Goal: Task Accomplishment & Management: Manage account settings

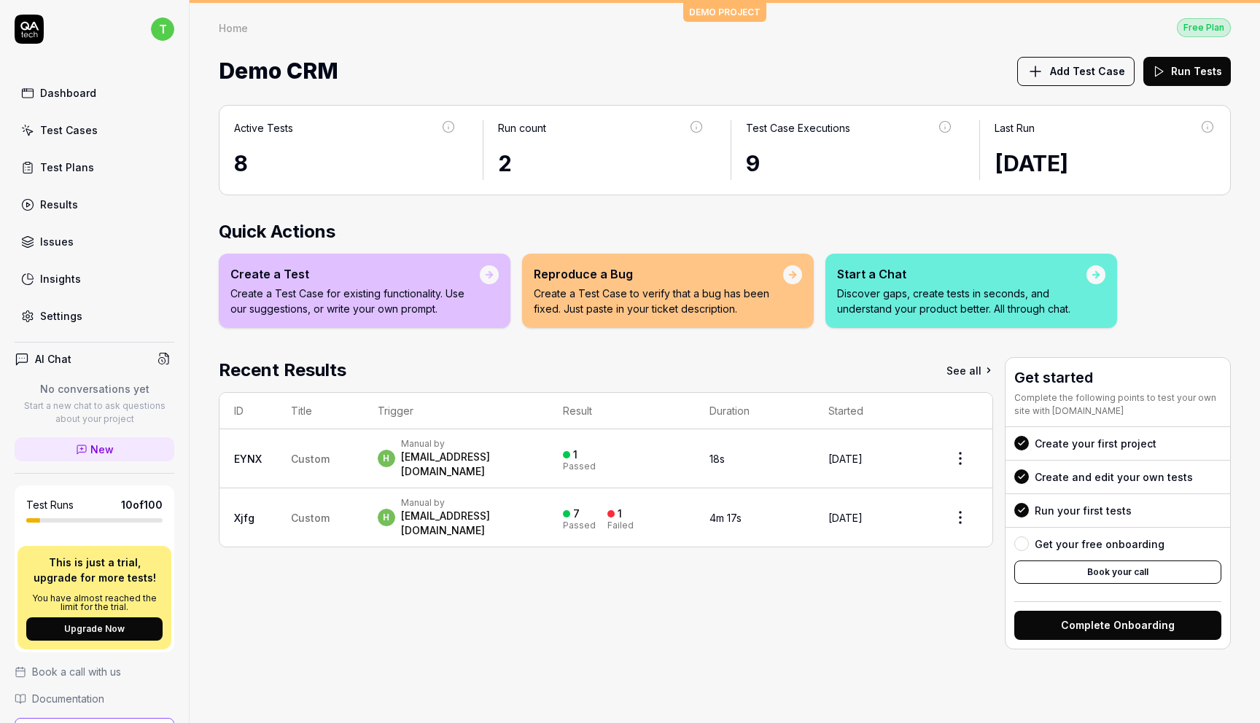
click at [104, 308] on link "Settings" at bounding box center [95, 316] width 160 height 28
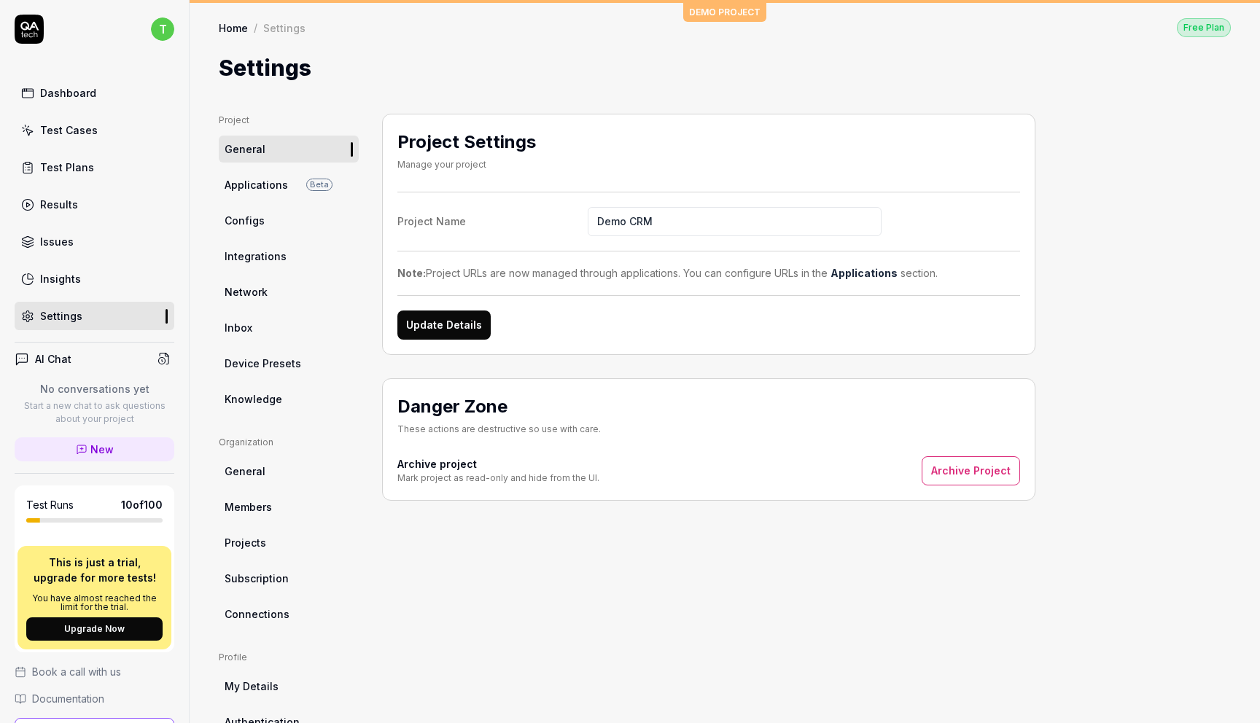
click at [248, 190] on span "Applications" at bounding box center [256, 184] width 63 height 15
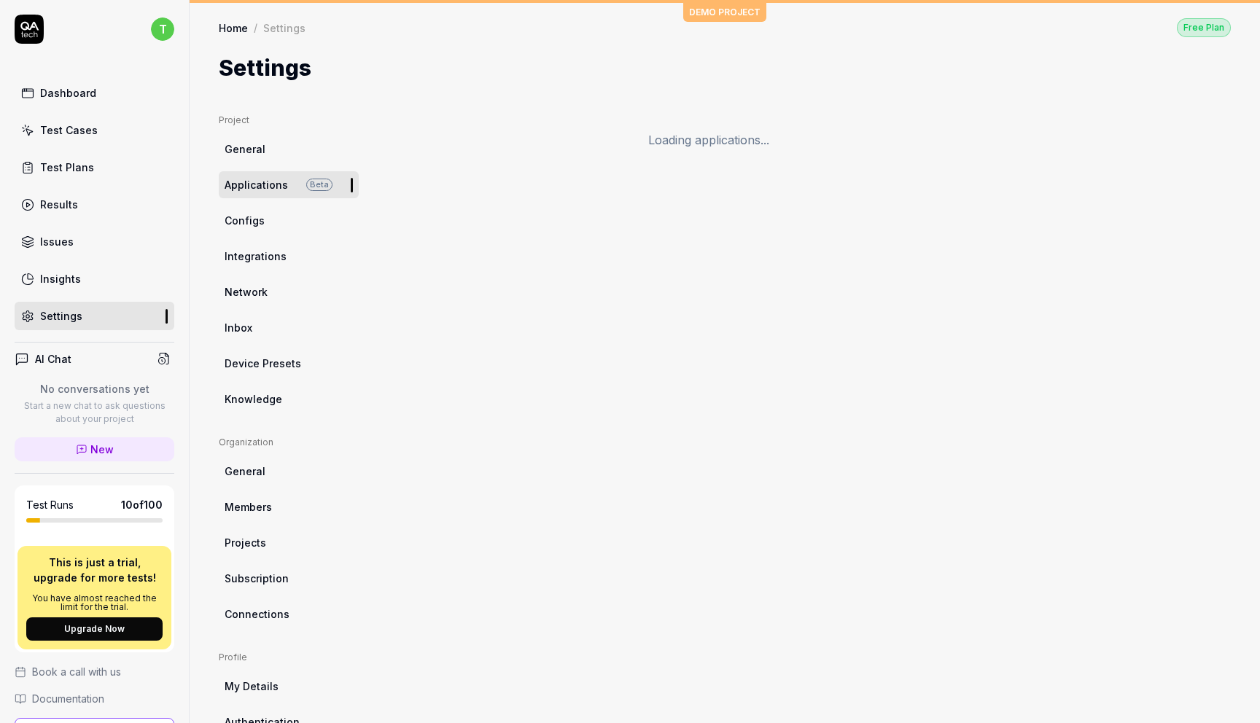
click at [248, 216] on span "Configs" at bounding box center [245, 220] width 40 height 15
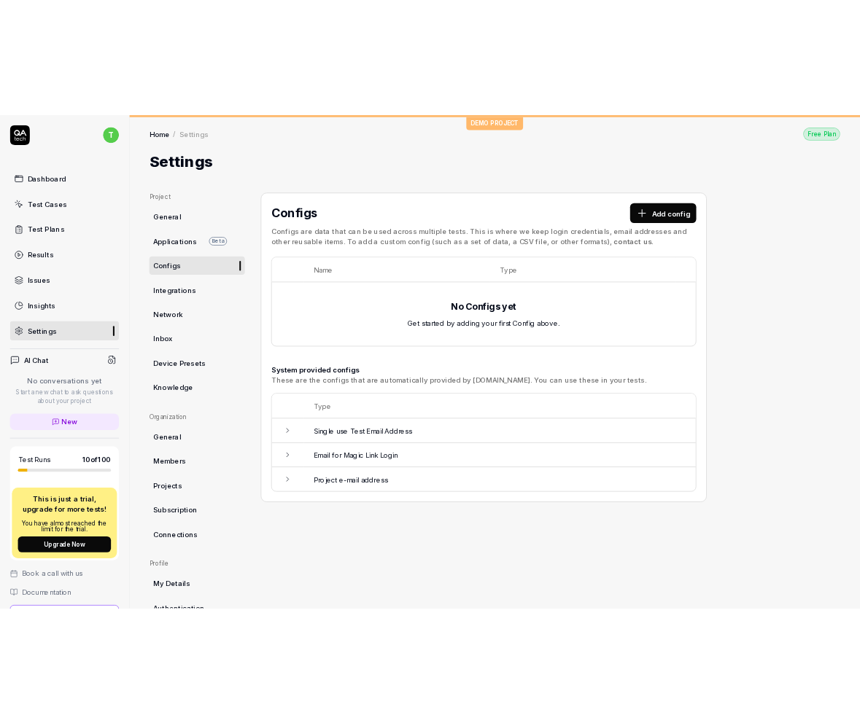
scroll to position [112, 0]
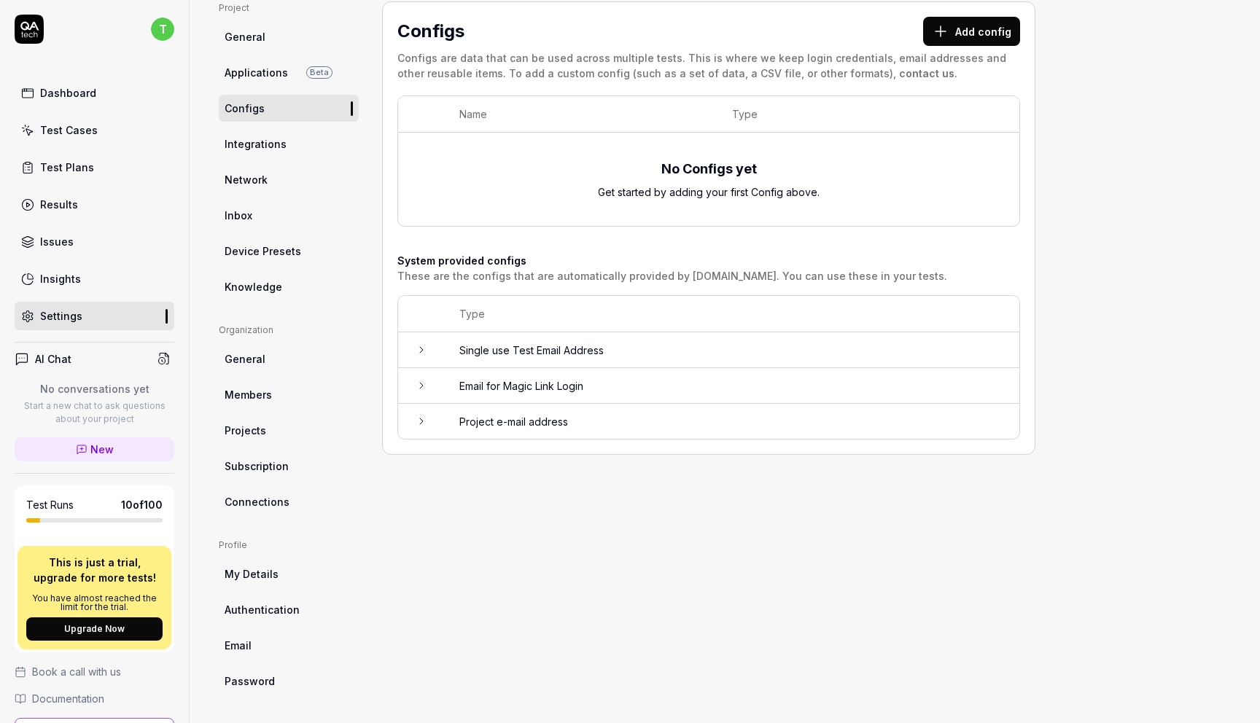
click at [255, 381] on link "Members" at bounding box center [289, 394] width 140 height 27
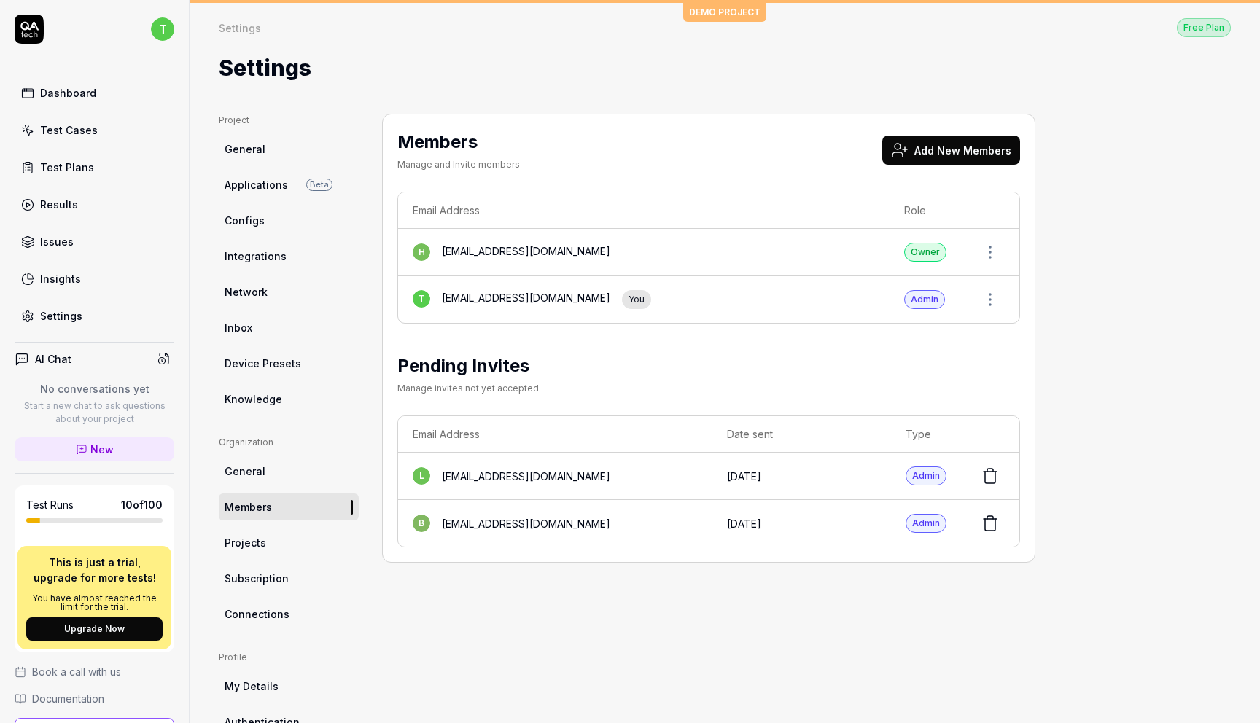
click at [987, 149] on button "Add New Members" at bounding box center [951, 150] width 138 height 29
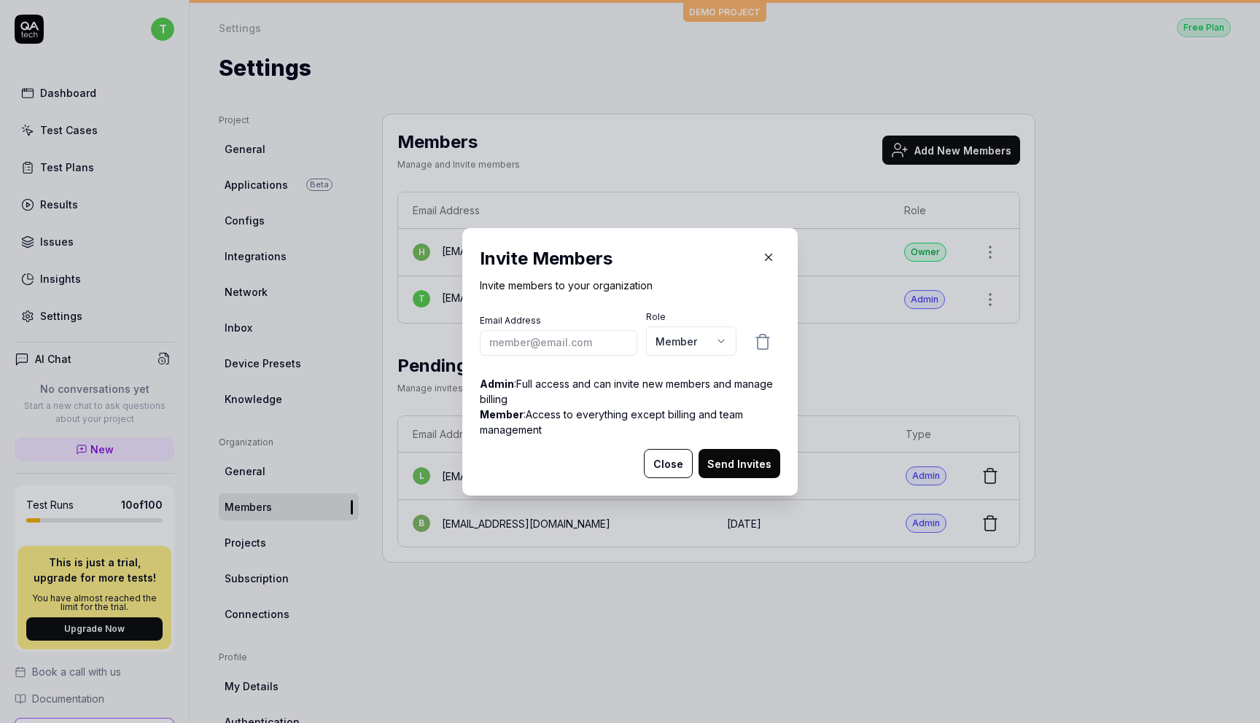
click at [542, 342] on input "email" at bounding box center [558, 343] width 157 height 26
click at [511, 349] on input "emil" at bounding box center [558, 343] width 157 height 26
paste input ".kilhage@atmoz.io"
type input "[PERSON_NAME][EMAIL_ADDRESS][DOMAIN_NAME]"
click at [693, 346] on body "t Dashboard Test Cases Test Plans Results Issues Insights Settings AI Chat No c…" at bounding box center [630, 416] width 1260 height 833
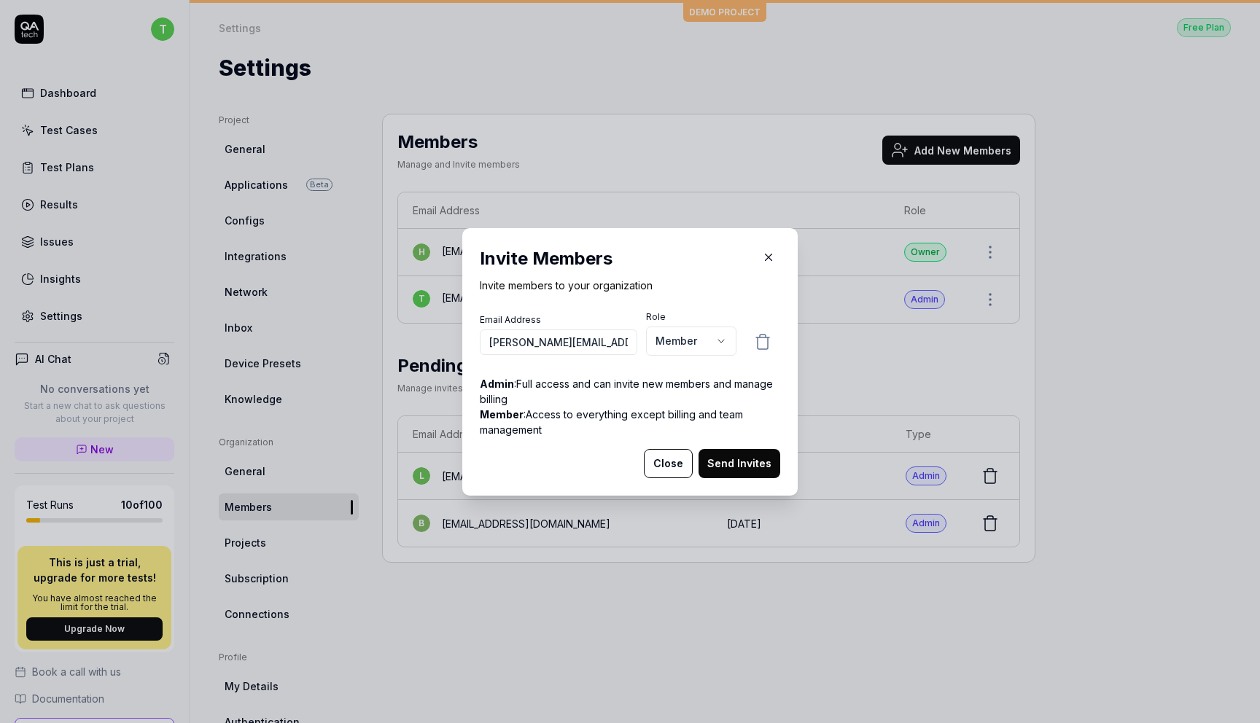
click at [693, 346] on body "t Dashboard Test Cases Test Plans Results Issues Insights Settings AI Chat No c…" at bounding box center [630, 416] width 1260 height 833
select select "*"
click at [739, 469] on button "Send Invites" at bounding box center [739, 463] width 82 height 29
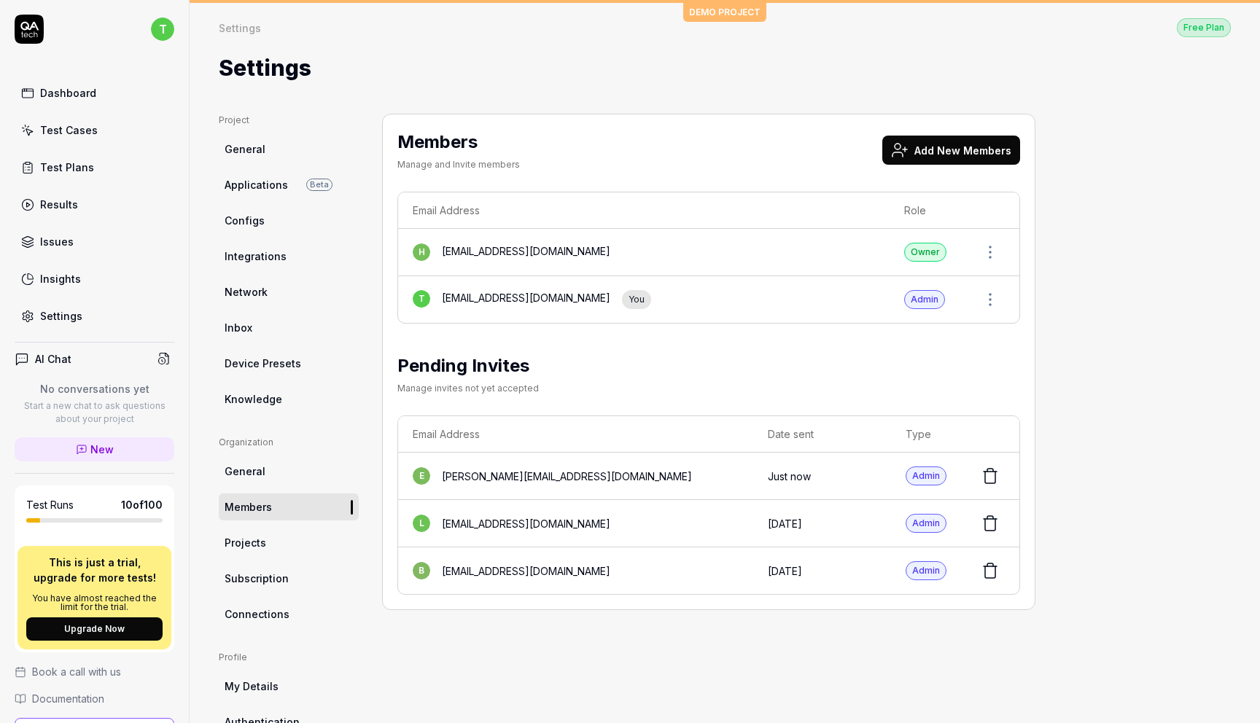
click at [990, 570] on icon at bounding box center [989, 570] width 17 height 17
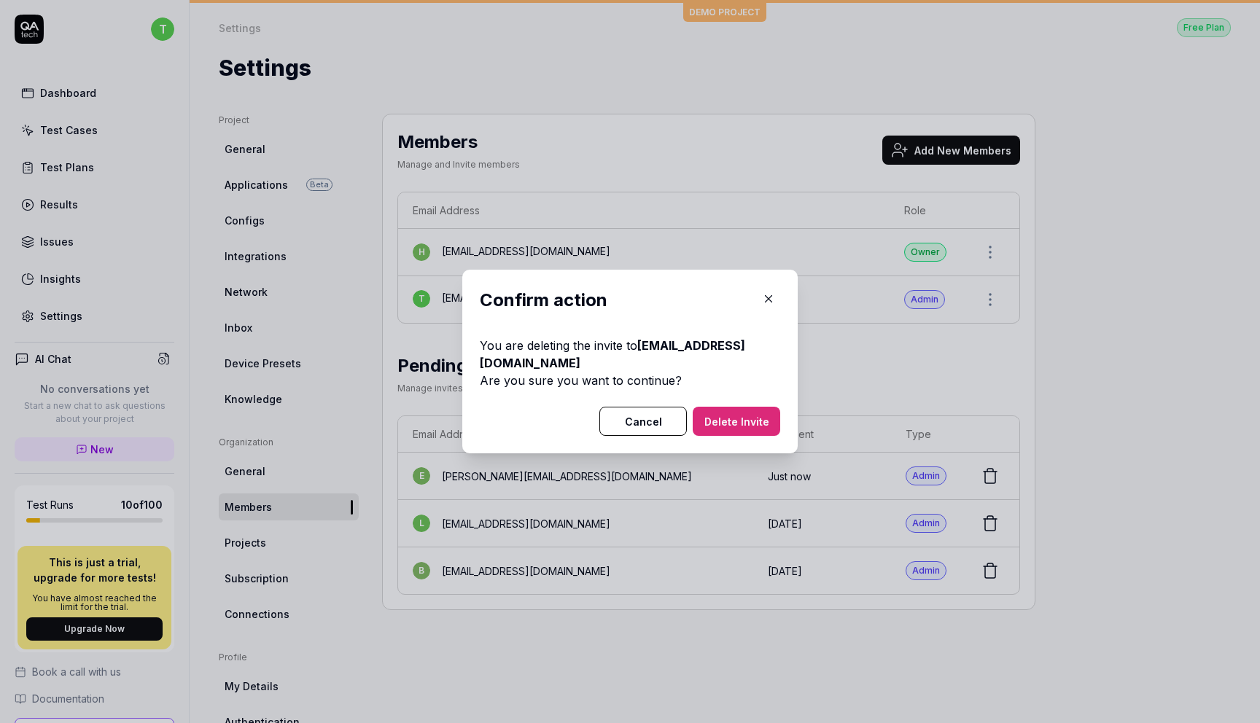
click at [763, 430] on button "Delete Invite" at bounding box center [736, 421] width 87 height 29
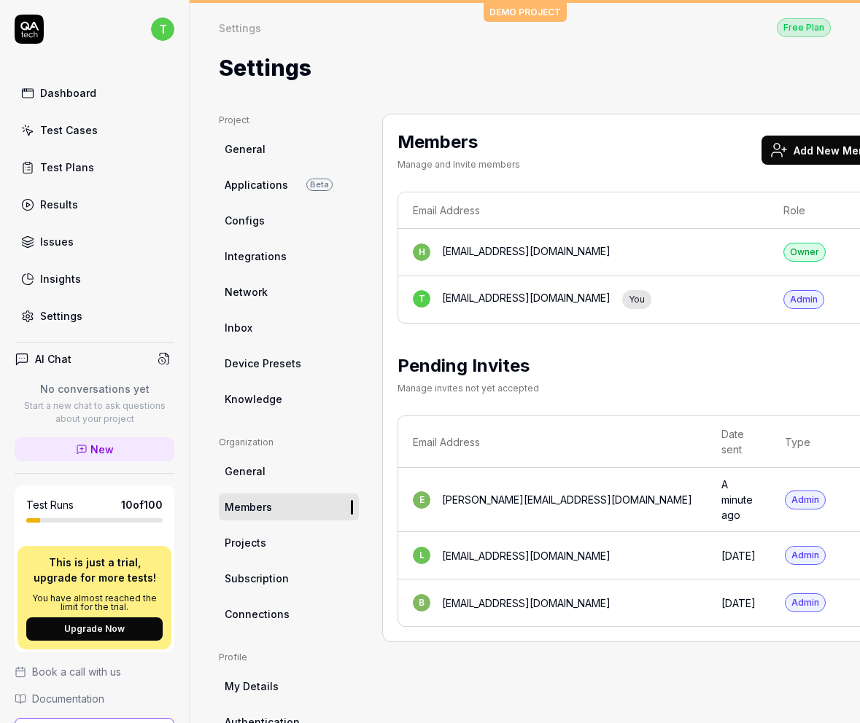
click at [79, 87] on div "Dashboard" at bounding box center [68, 92] width 56 height 15
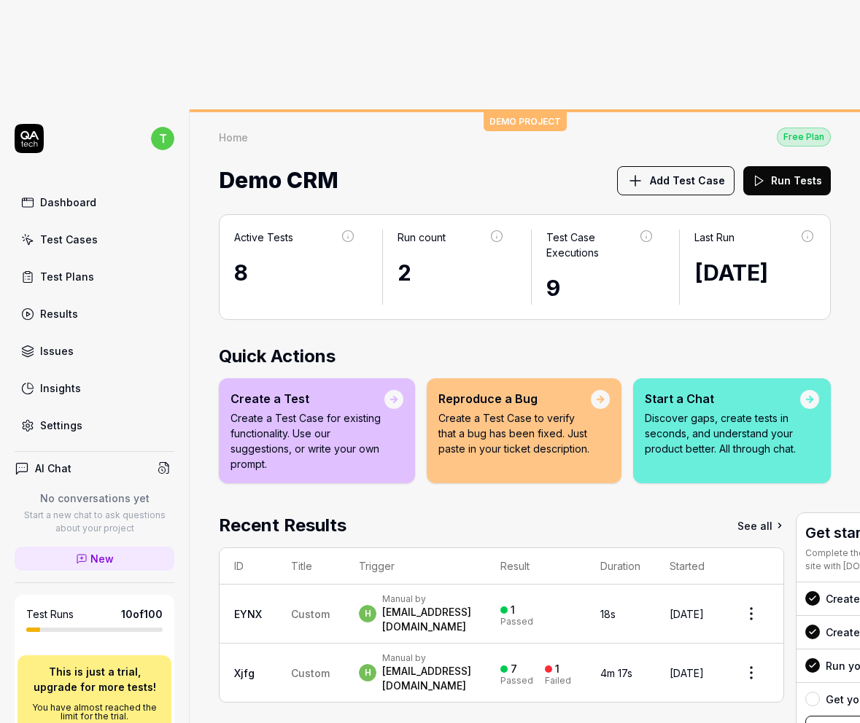
click at [90, 232] on div "Test Cases" at bounding box center [69, 239] width 58 height 15
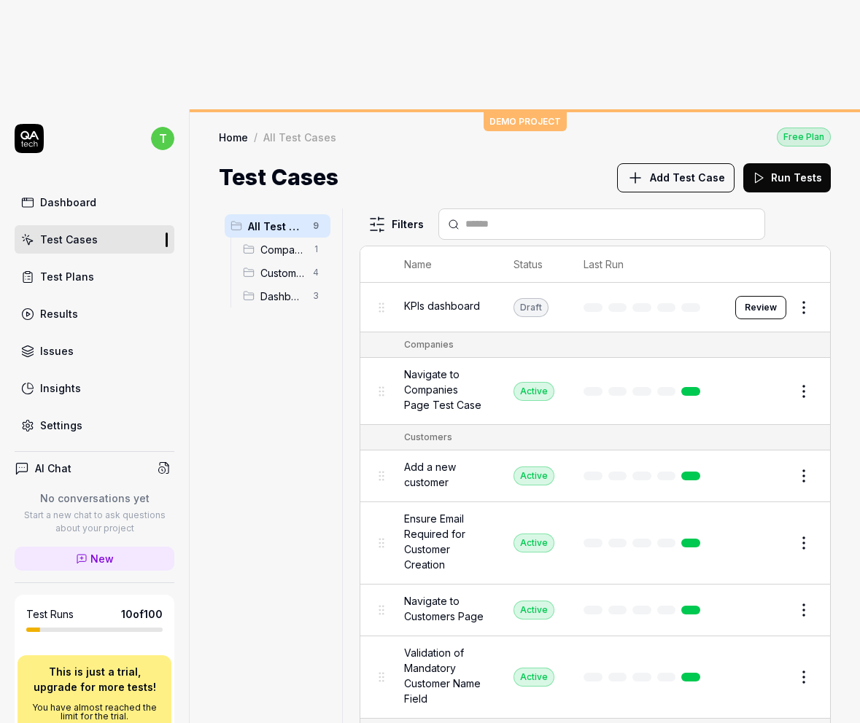
click at [273, 242] on span "Companies" at bounding box center [282, 249] width 44 height 15
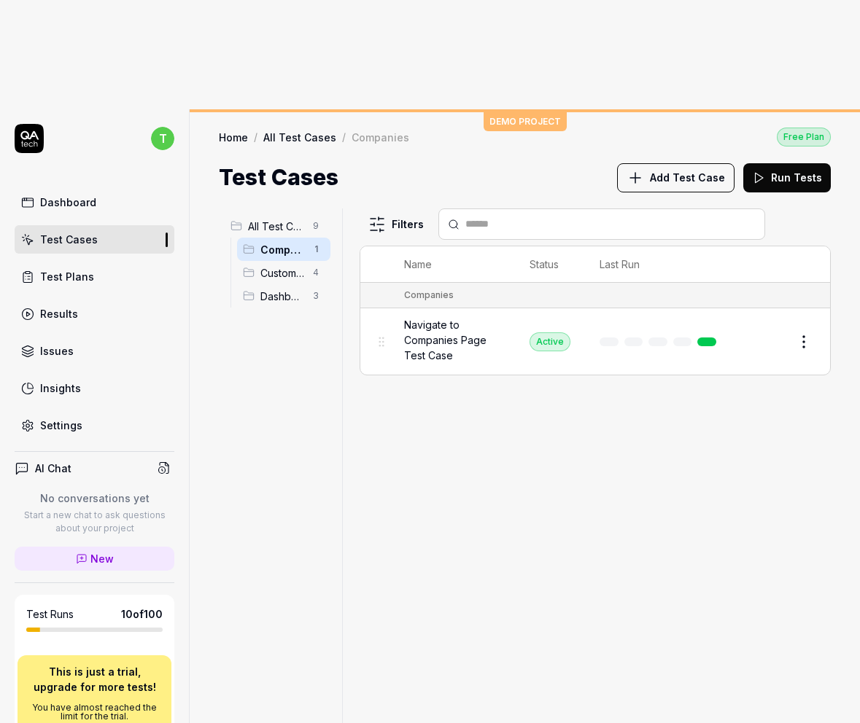
click at [282, 265] on span "Customers" at bounding box center [282, 272] width 44 height 15
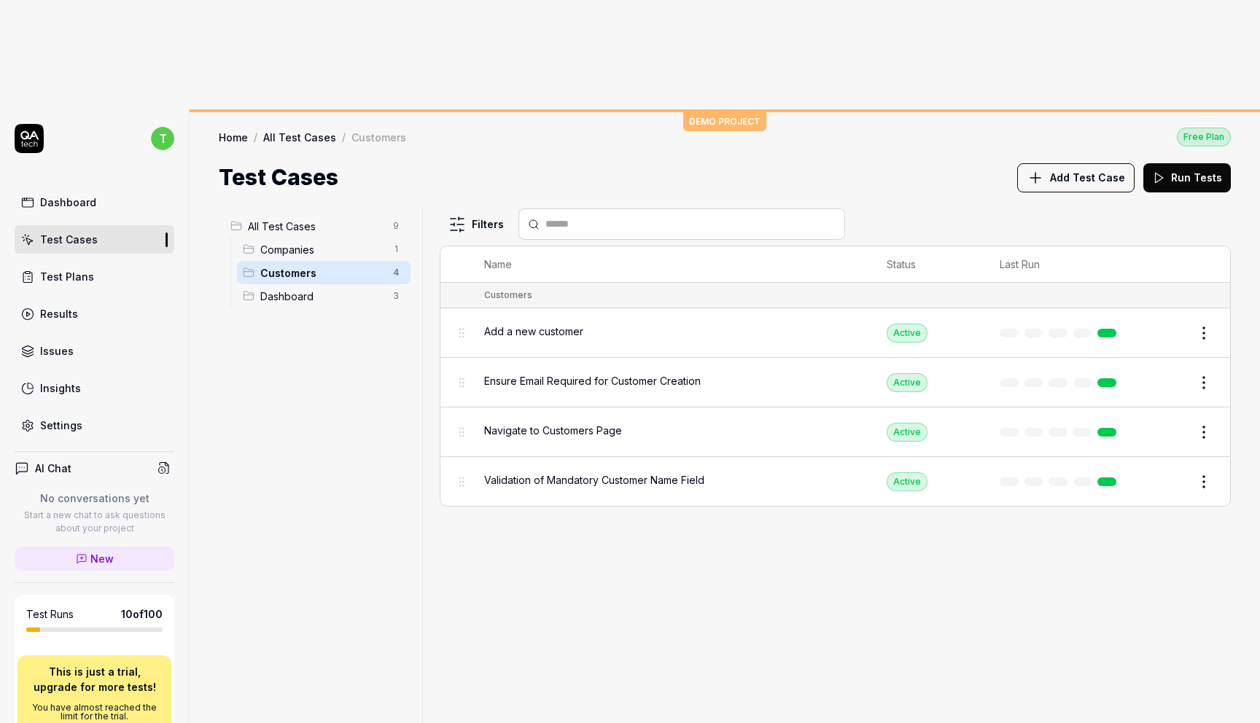
click at [283, 289] on span "Dashboard" at bounding box center [322, 296] width 124 height 15
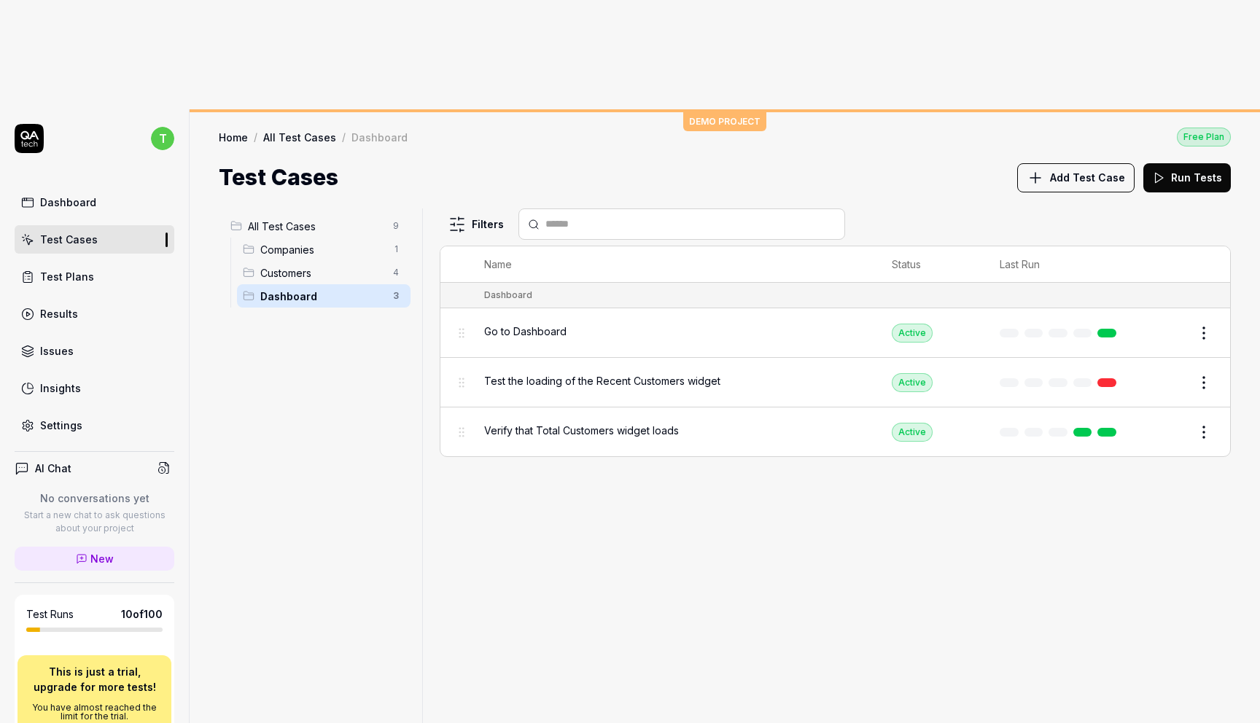
click at [108, 262] on link "Test Plans" at bounding box center [95, 276] width 160 height 28
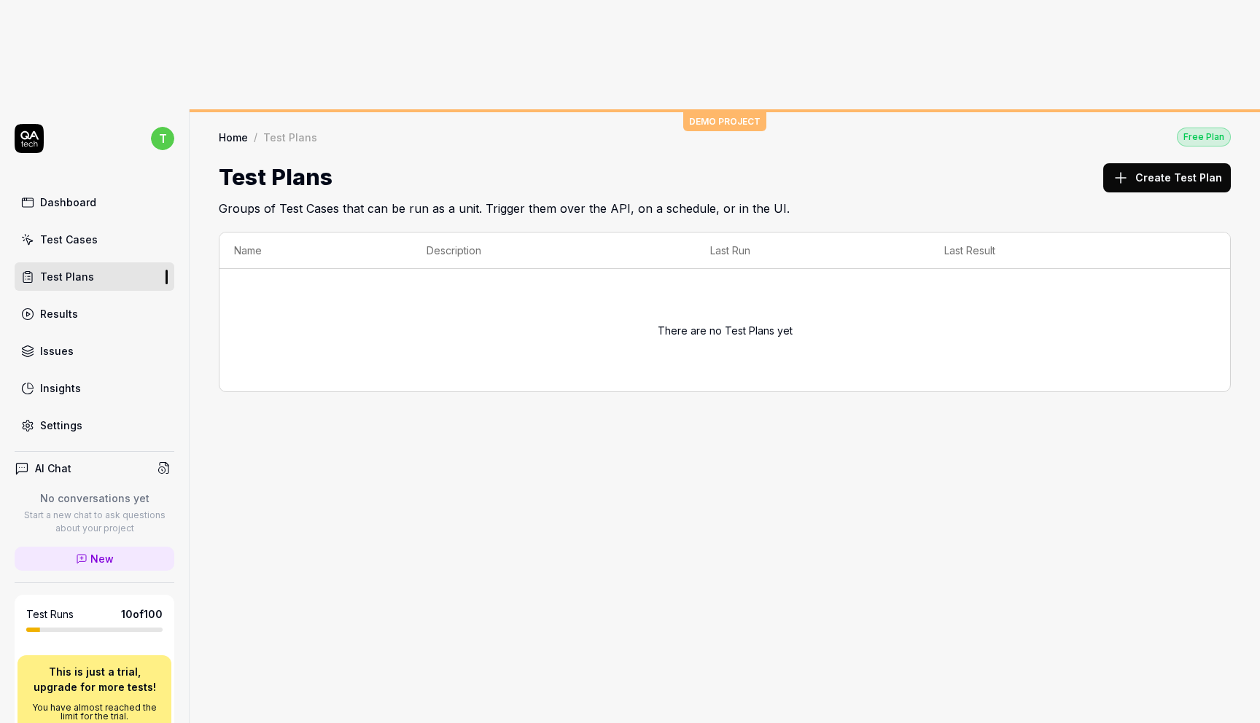
click at [95, 300] on link "Results" at bounding box center [95, 314] width 160 height 28
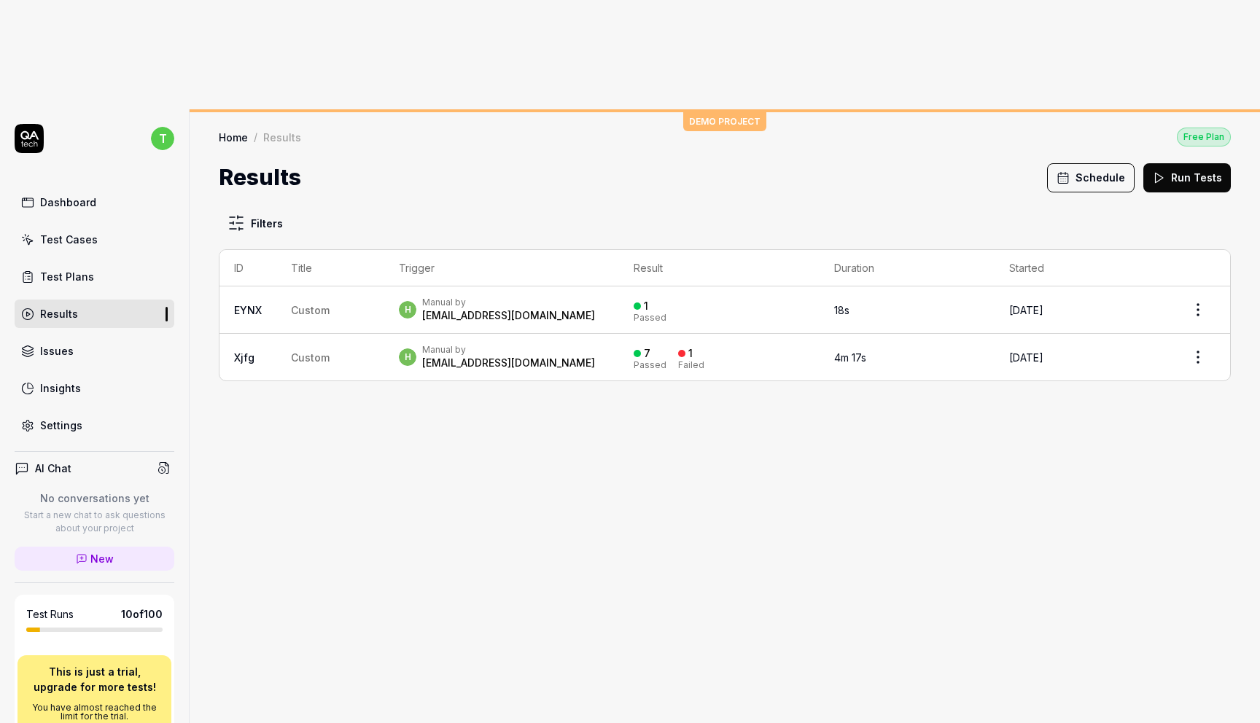
click at [104, 188] on link "Dashboard" at bounding box center [95, 202] width 160 height 28
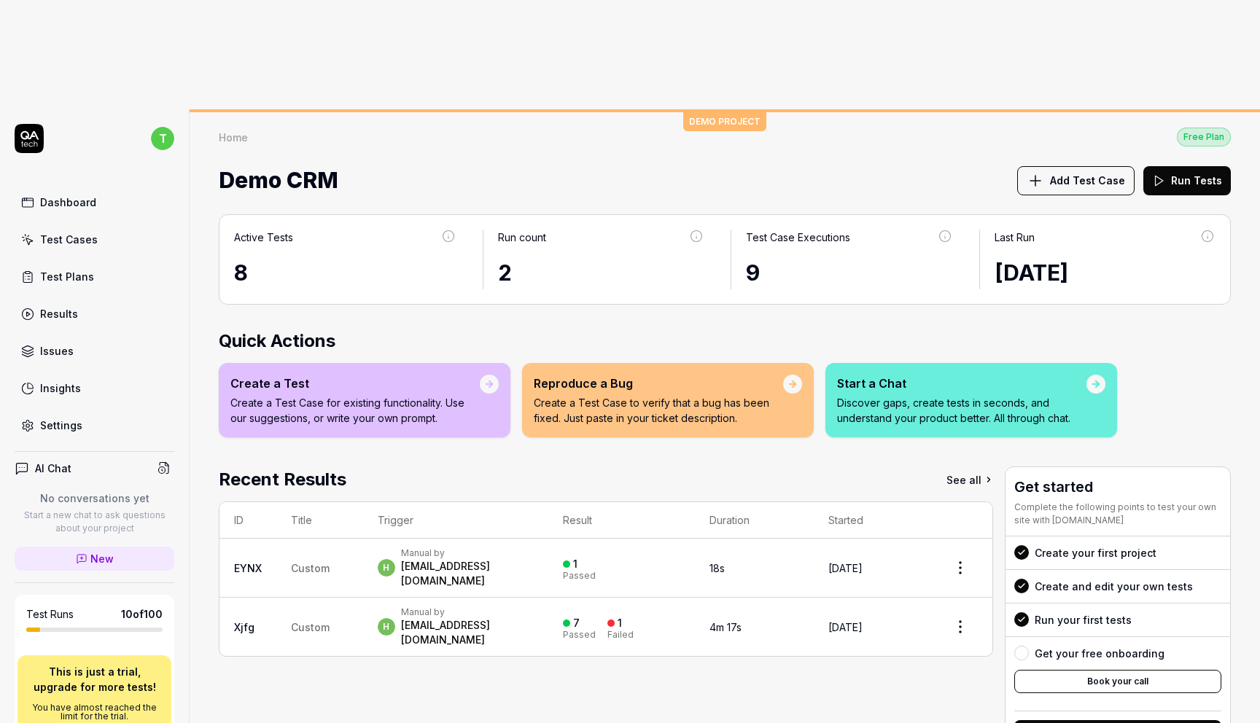
click at [119, 337] on link "Issues" at bounding box center [95, 351] width 160 height 28
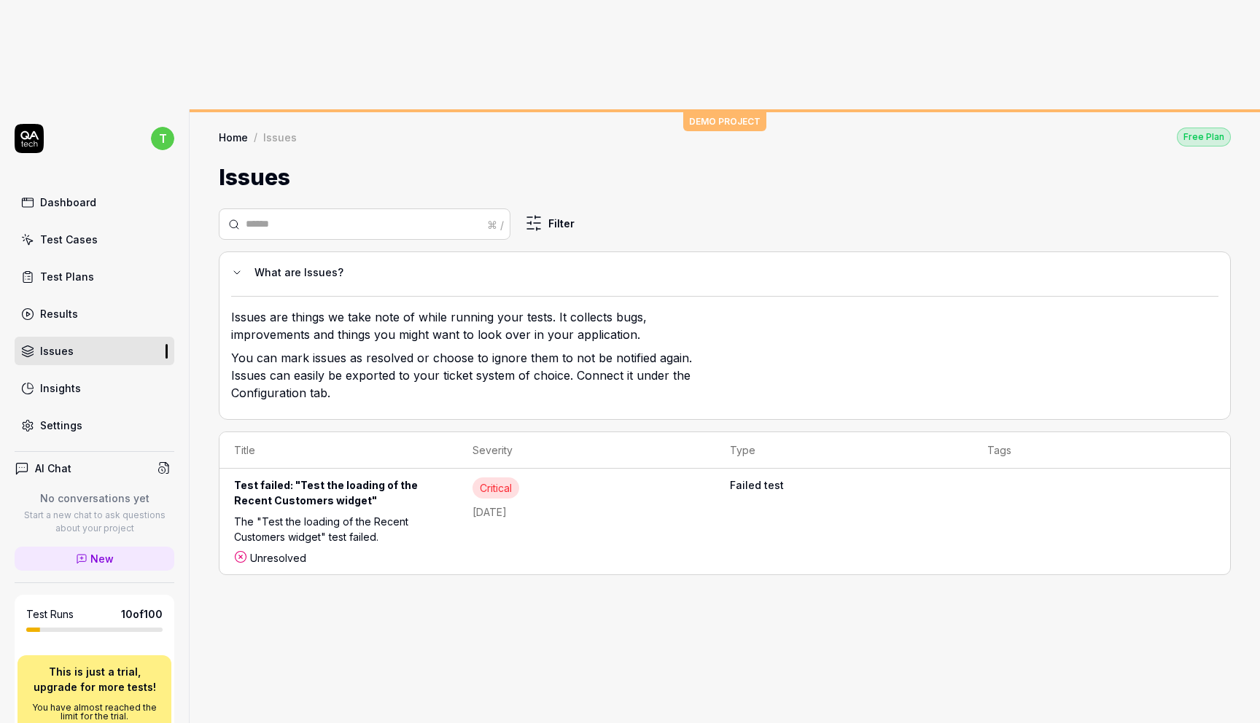
click at [99, 374] on link "Insights" at bounding box center [95, 388] width 160 height 28
